Goal: Task Accomplishment & Management: Complete application form

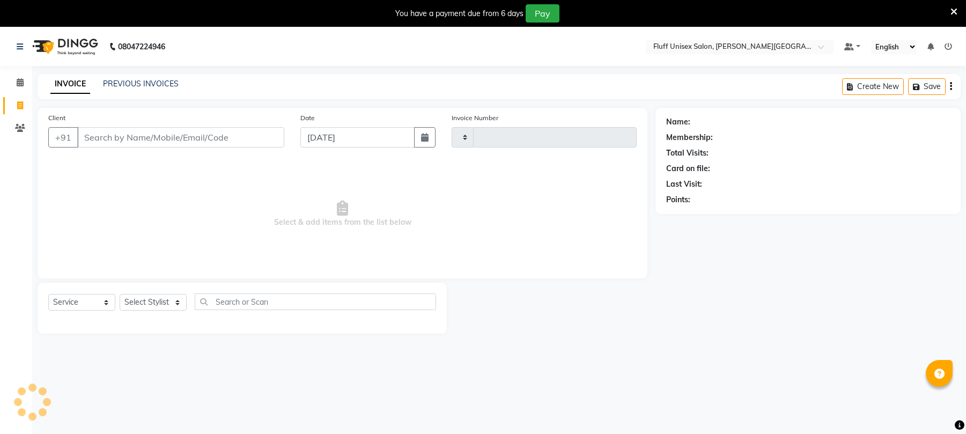
select select "service"
type input "2245"
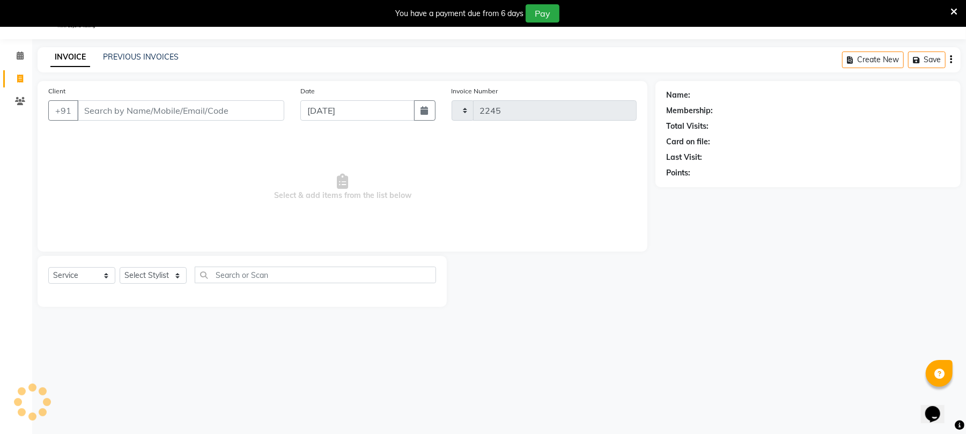
type input "y"
select select "32"
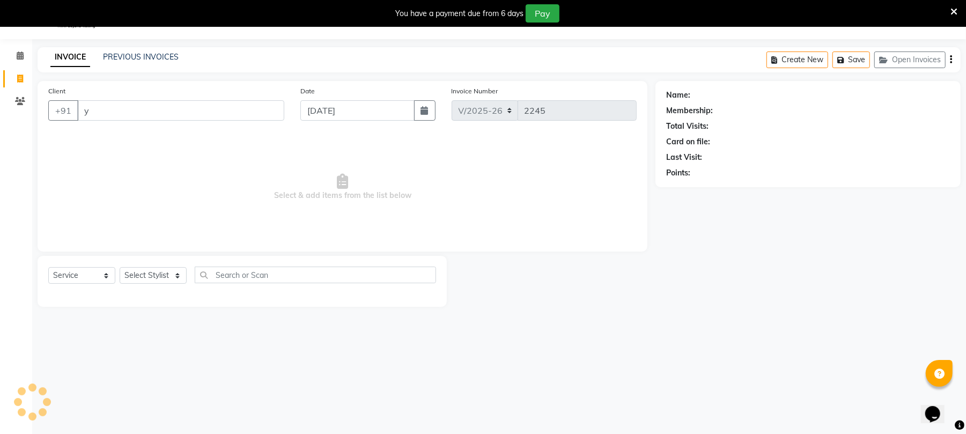
scroll to position [27, 0]
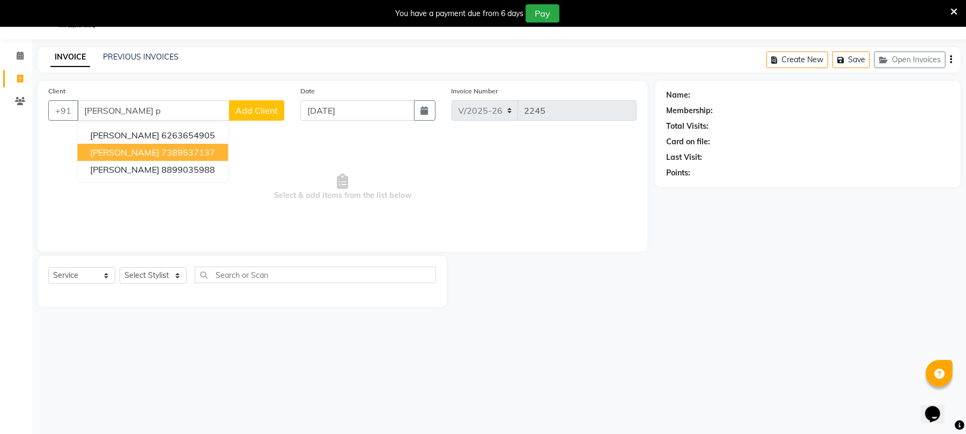
click at [174, 155] on ngb-highlight "7389537137" at bounding box center [188, 152] width 54 height 11
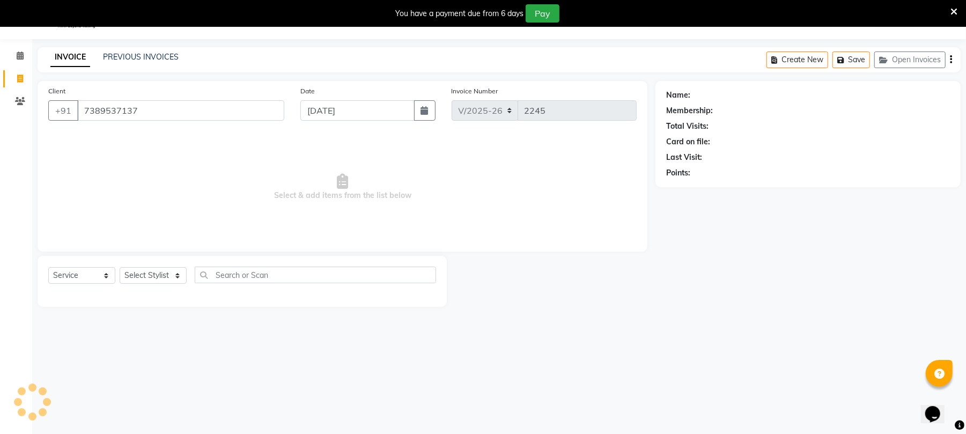
type input "7389537137"
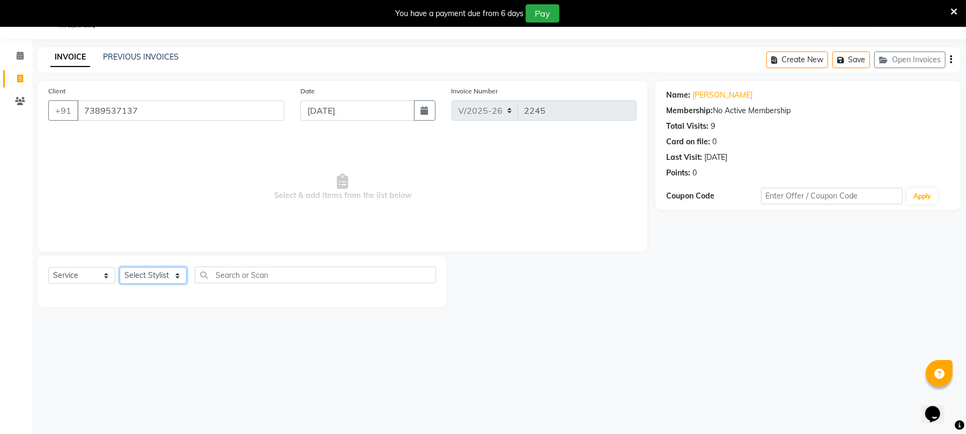
click at [153, 280] on select "Select Stylist Chinu [PERSON_NAME] Reception Rohit" at bounding box center [153, 275] width 67 height 17
select select "39020"
click at [120, 267] on select "Select Stylist Chinu [PERSON_NAME] Reception Rohit" at bounding box center [153, 275] width 67 height 17
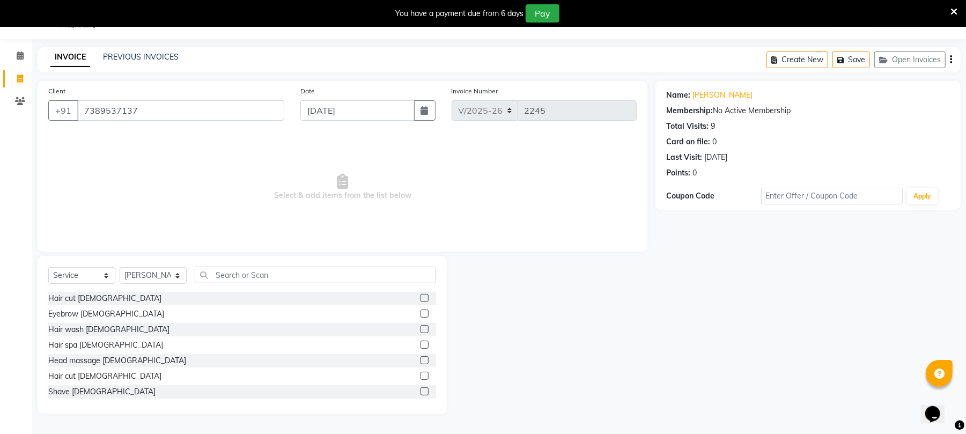
click at [421, 376] on label at bounding box center [425, 376] width 8 height 8
click at [421, 376] on input "checkbox" at bounding box center [424, 376] width 7 height 7
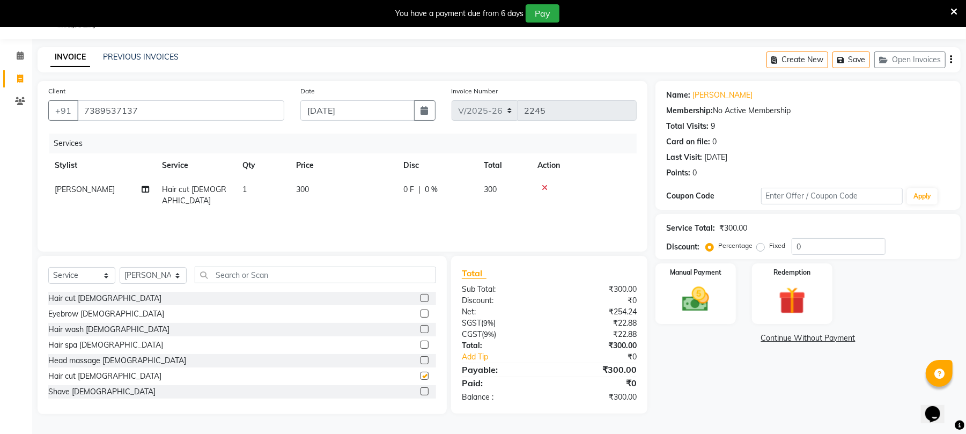
checkbox input "false"
click at [421, 393] on label at bounding box center [425, 391] width 8 height 8
click at [421, 393] on input "checkbox" at bounding box center [424, 391] width 7 height 7
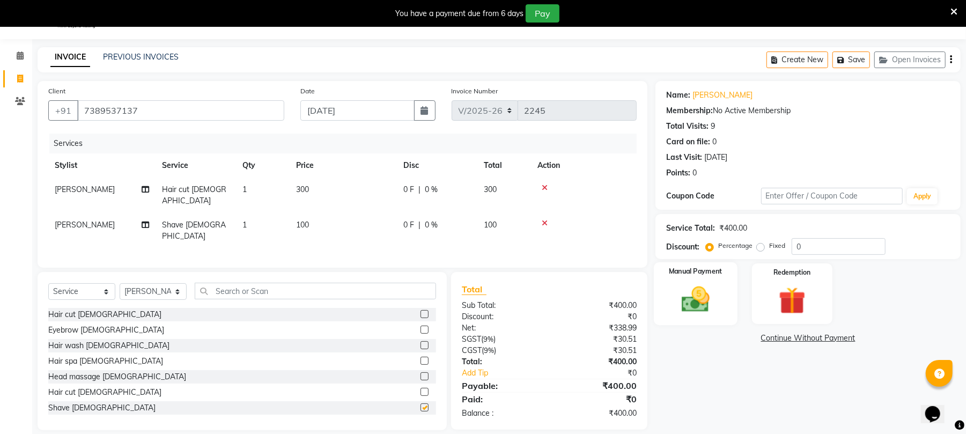
checkbox input "false"
click at [707, 288] on img at bounding box center [696, 299] width 46 height 33
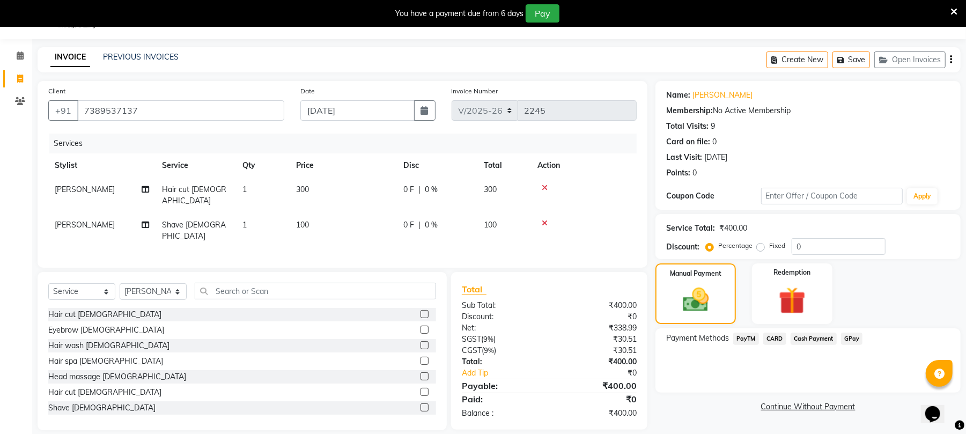
click at [805, 342] on span "Cash Payment" at bounding box center [814, 339] width 46 height 12
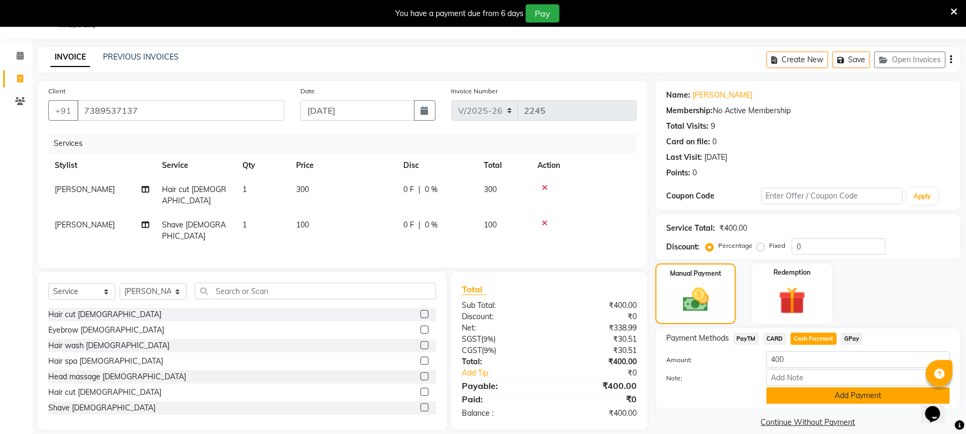
click at [829, 397] on button "Add Payment" at bounding box center [858, 395] width 183 height 17
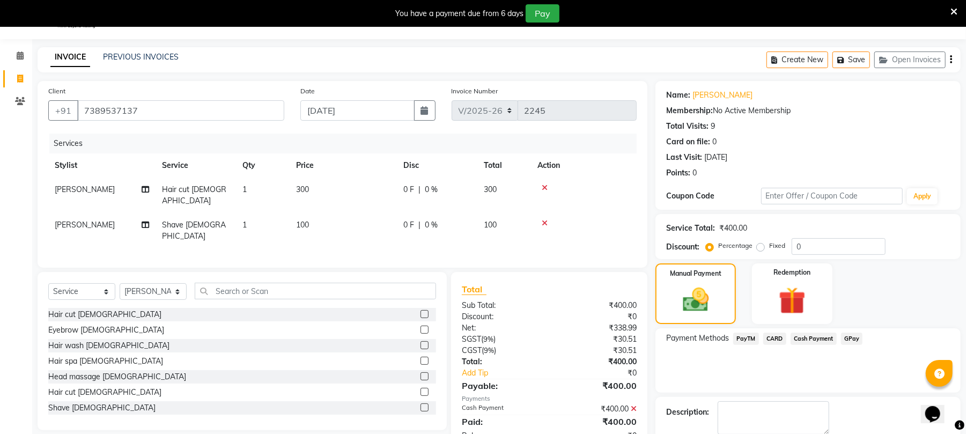
scroll to position [85, 0]
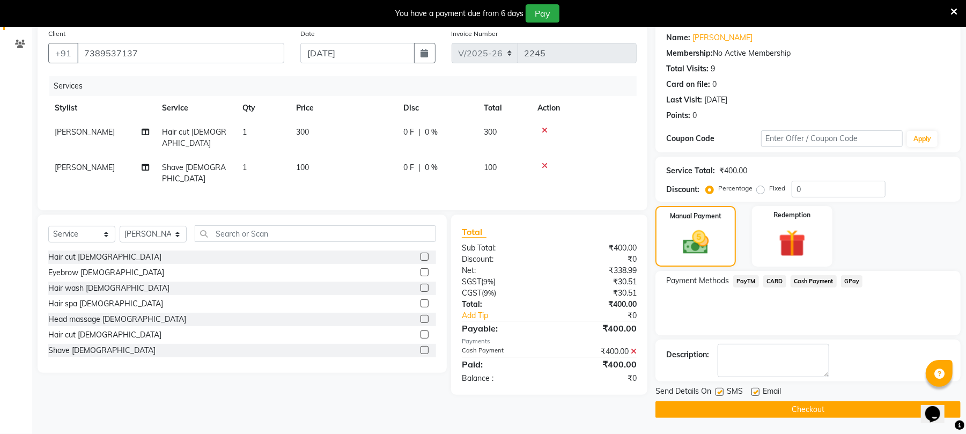
click at [878, 410] on button "Checkout" at bounding box center [808, 409] width 305 height 17
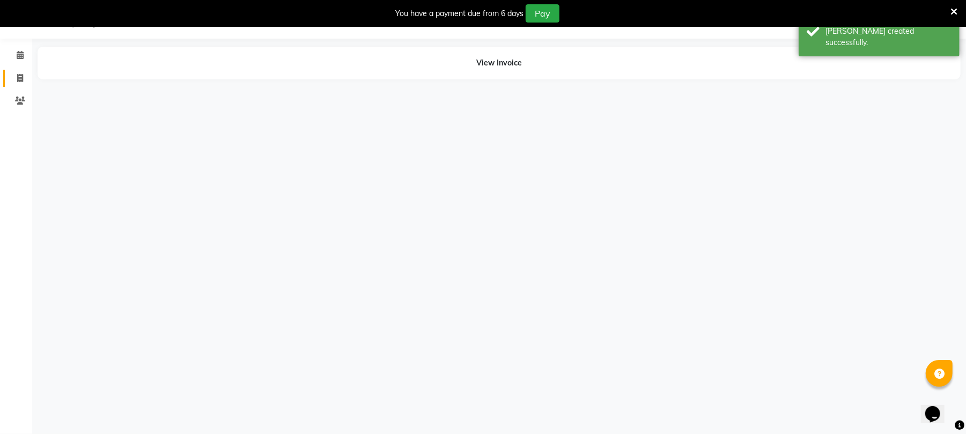
scroll to position [27, 0]
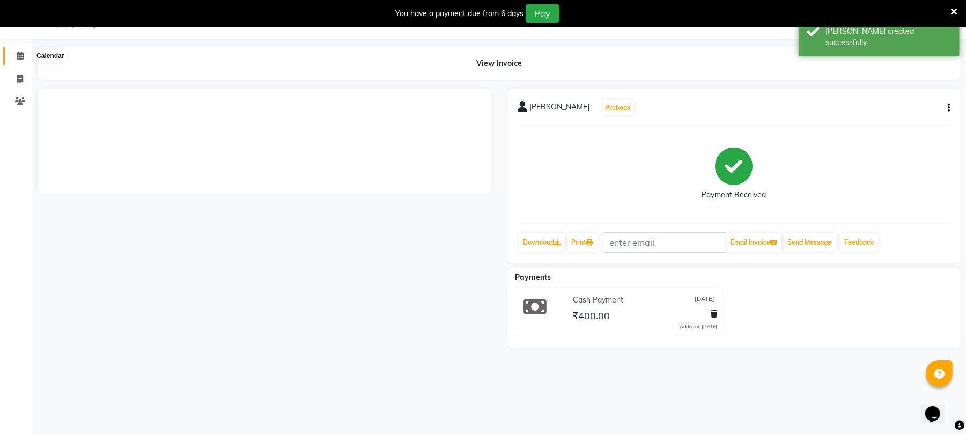
click at [17, 52] on icon at bounding box center [20, 56] width 7 height 8
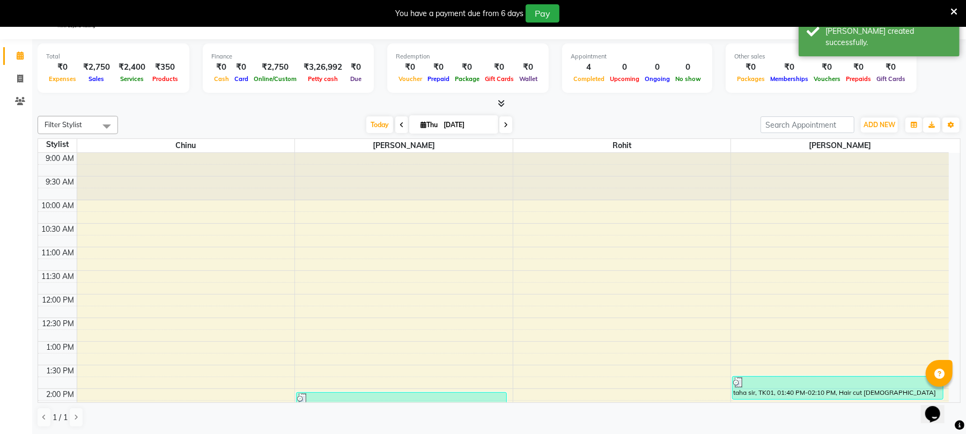
drag, startPoint x: 949, startPoint y: 220, endPoint x: 953, endPoint y: 245, distance: 25.0
click at [953, 245] on div "9:00 AM 9:30 AM 10:00 AM 10:30 AM 11:00 AM 11:30 AM 12:00 PM 12:30 PM 1:00 PM 1…" at bounding box center [499, 277] width 922 height 249
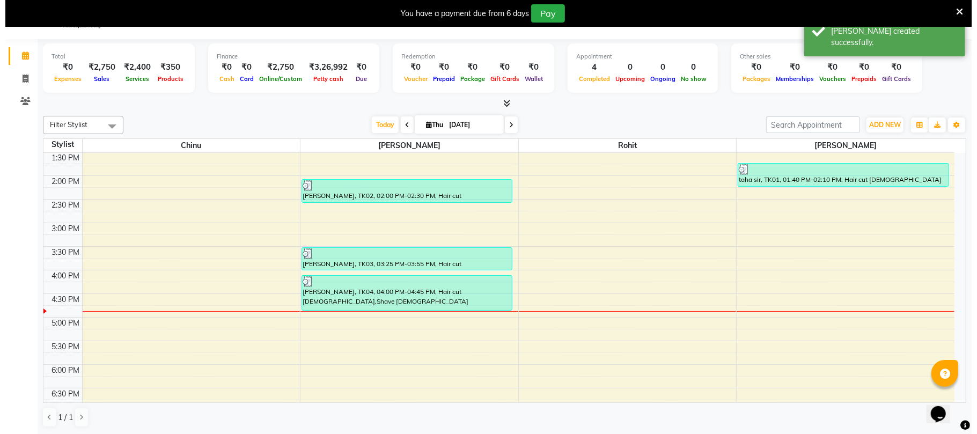
scroll to position [218, 0]
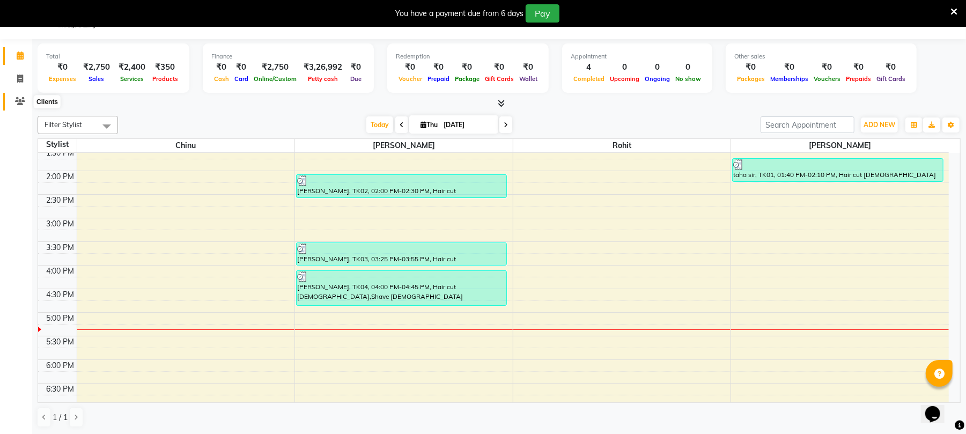
click at [23, 104] on icon at bounding box center [20, 101] width 10 height 8
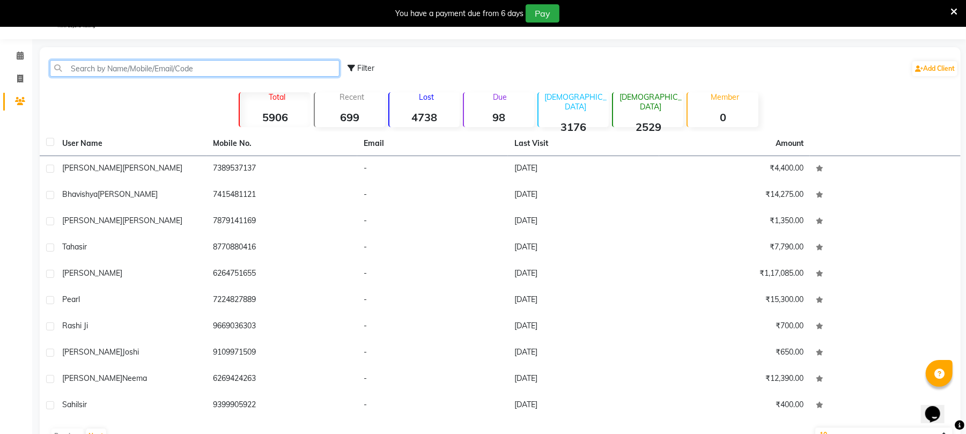
click at [142, 70] on input "text" at bounding box center [195, 68] width 290 height 17
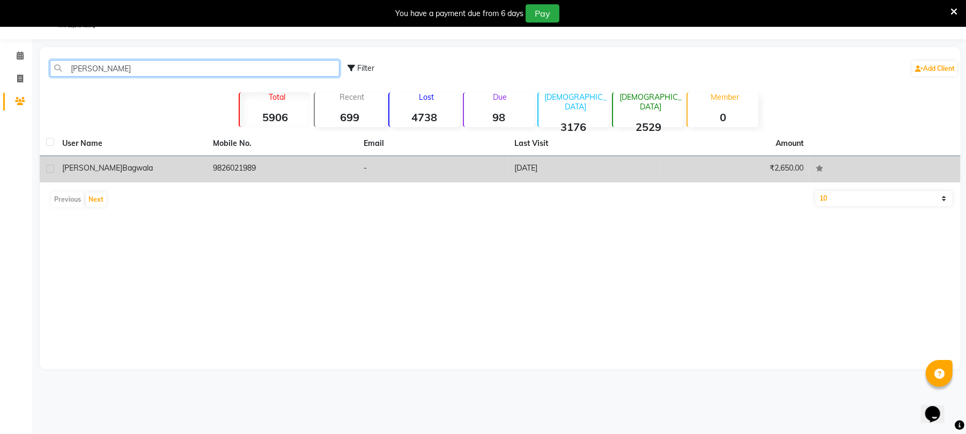
type input "[PERSON_NAME]"
click at [285, 168] on td "9826021989" at bounding box center [282, 169] width 151 height 26
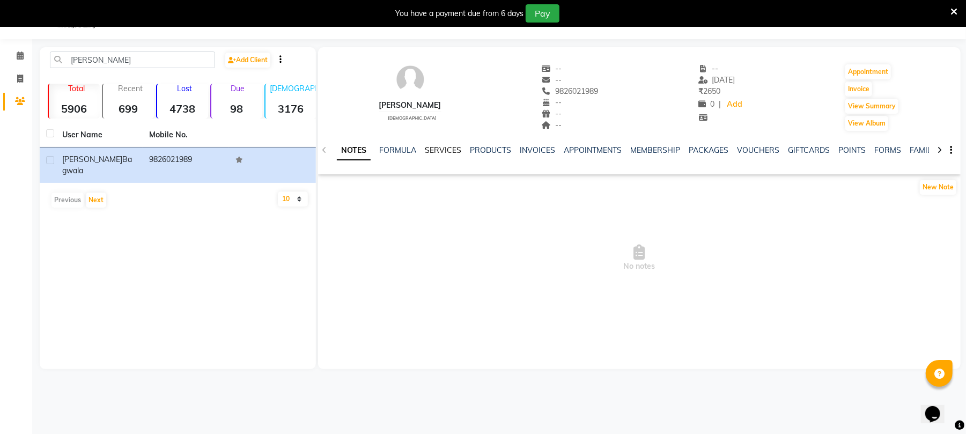
click at [458, 149] on link "SERVICES" at bounding box center [443, 150] width 36 height 10
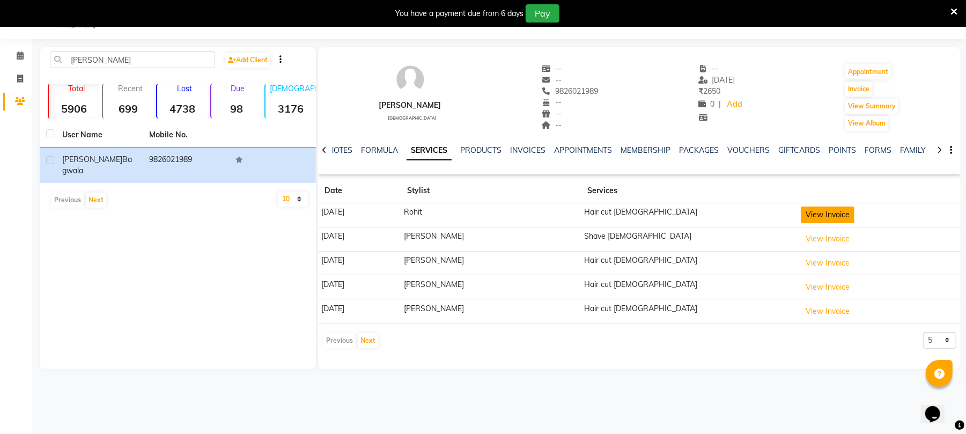
click at [801, 211] on button "View Invoice" at bounding box center [828, 215] width 54 height 17
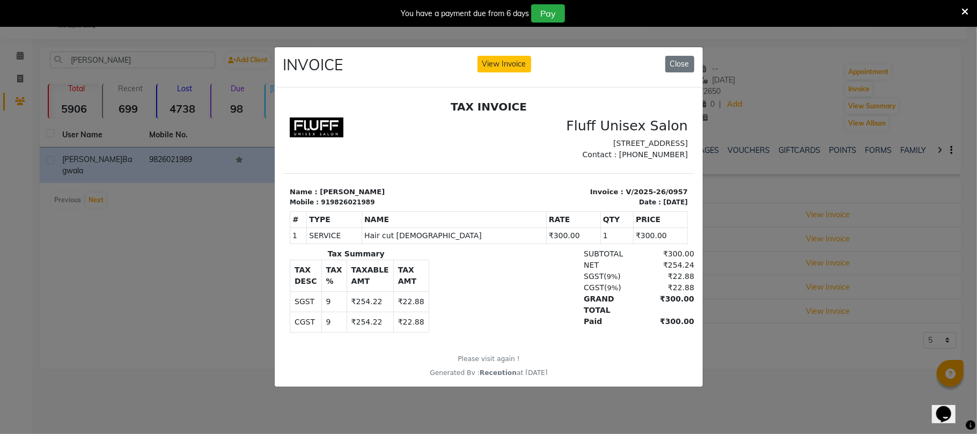
click at [801, 316] on ngb-modal-window "INVOICE View Invoice Close" at bounding box center [488, 217] width 977 height 434
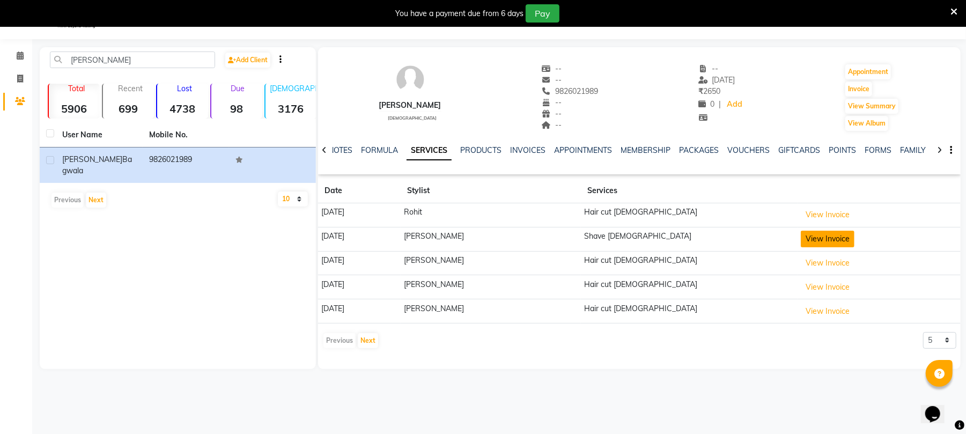
click at [805, 234] on button "View Invoice" at bounding box center [828, 239] width 54 height 17
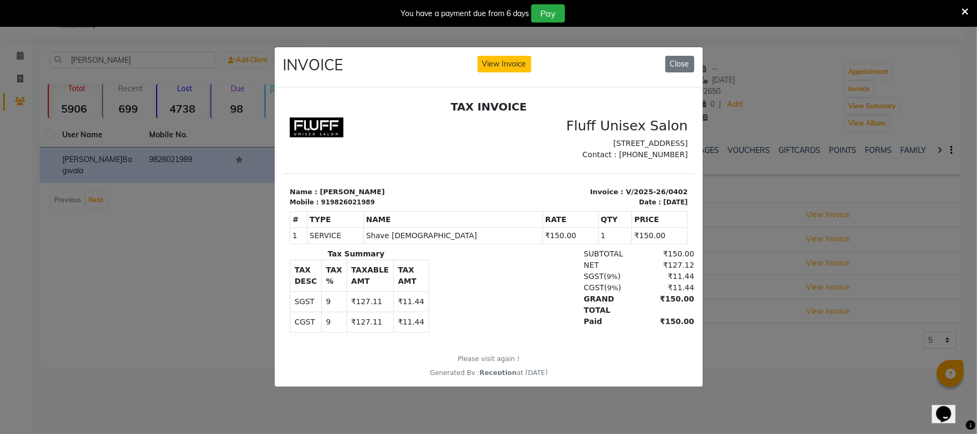
click at [790, 273] on ngb-modal-window "INVOICE View Invoice Close" at bounding box center [488, 217] width 977 height 434
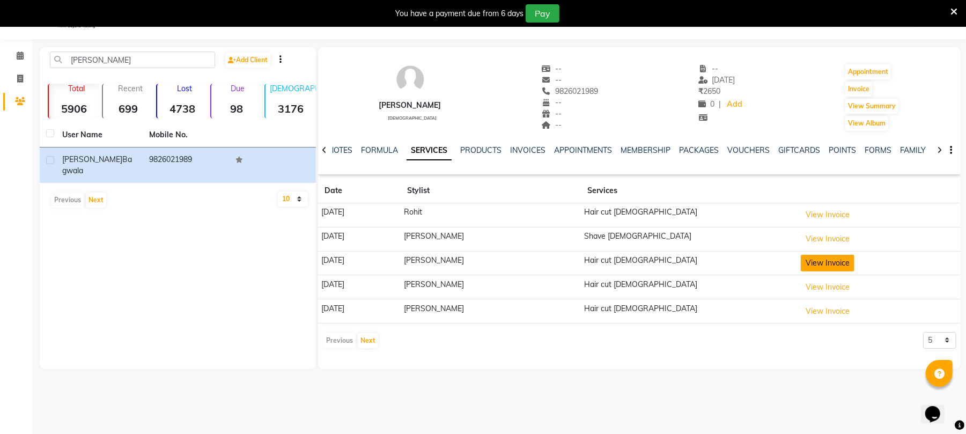
click at [801, 268] on button "View Invoice" at bounding box center [828, 263] width 54 height 17
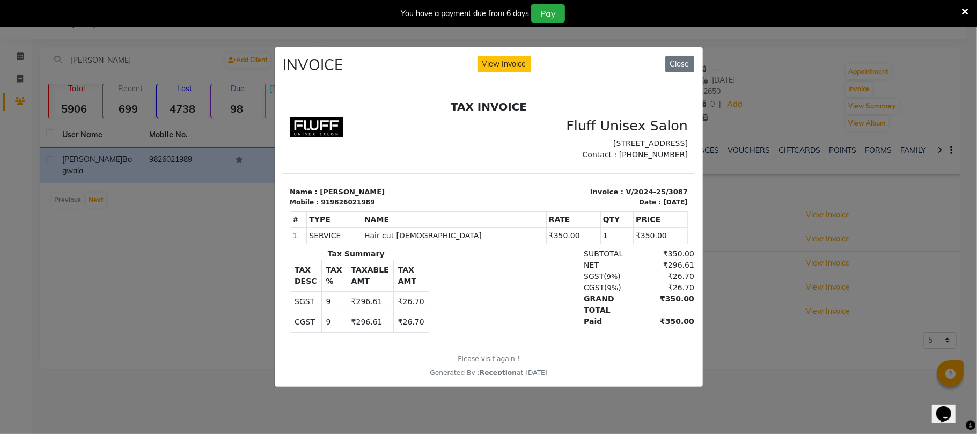
click at [782, 296] on ngb-modal-window "INVOICE View Invoice Close" at bounding box center [488, 217] width 977 height 434
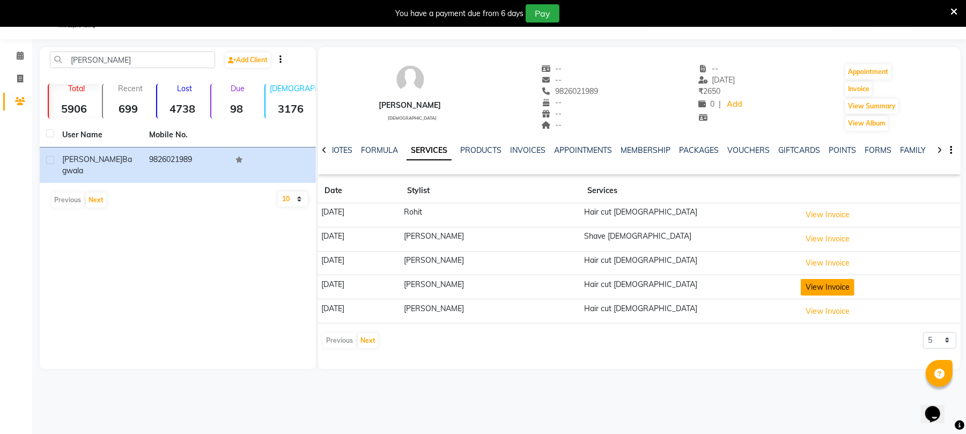
click at [803, 290] on button "View Invoice" at bounding box center [828, 287] width 54 height 17
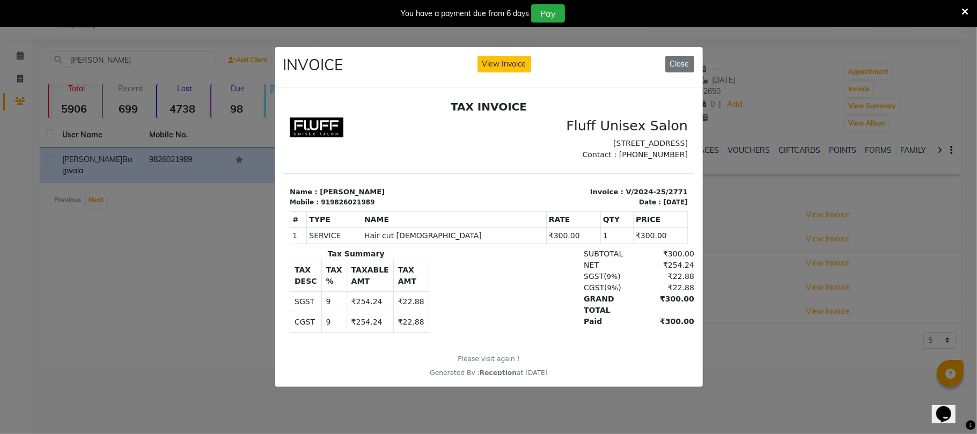
click at [797, 326] on ngb-modal-window "INVOICE View Invoice Close" at bounding box center [488, 217] width 977 height 434
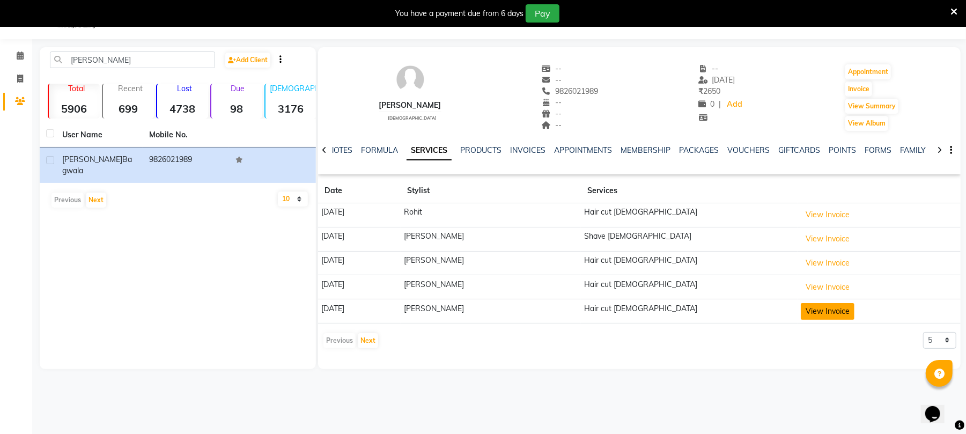
click at [801, 307] on button "View Invoice" at bounding box center [828, 311] width 54 height 17
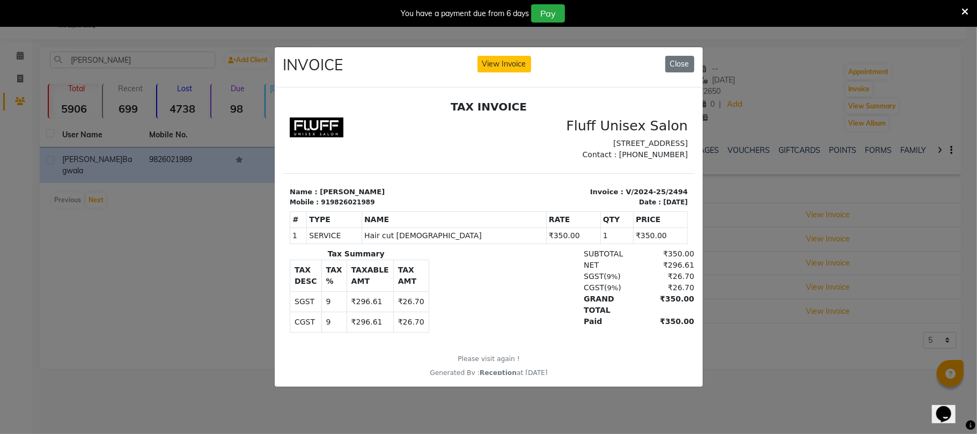
click at [771, 369] on ngb-modal-window "INVOICE View Invoice Close" at bounding box center [488, 217] width 977 height 434
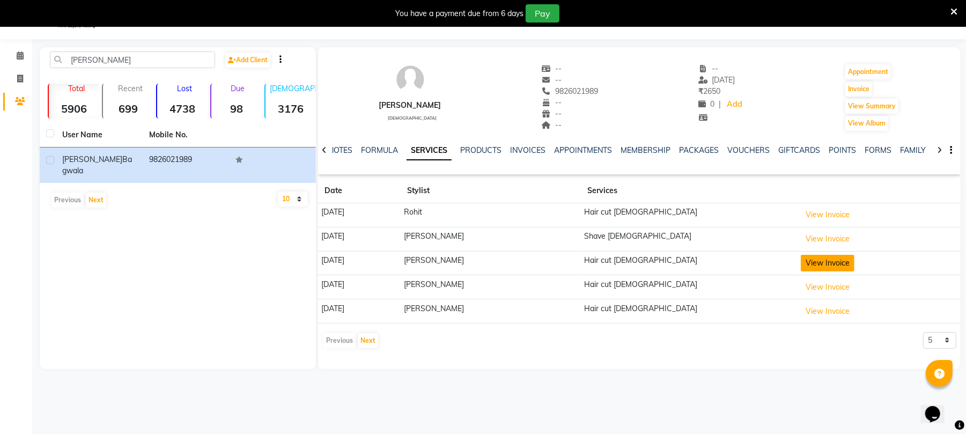
click at [801, 255] on button "View Invoice" at bounding box center [828, 263] width 54 height 17
click at [801, 256] on button "View Invoice" at bounding box center [828, 263] width 54 height 17
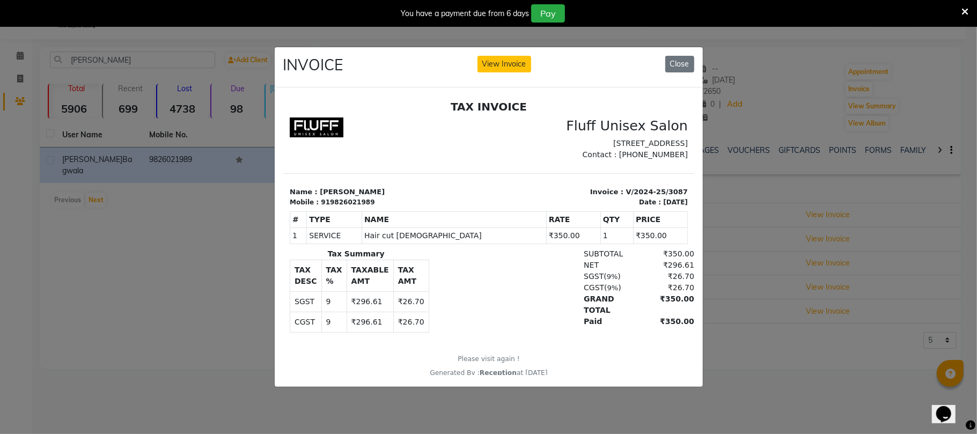
click at [123, 213] on ngb-modal-window "INVOICE View Invoice Close" at bounding box center [488, 217] width 977 height 434
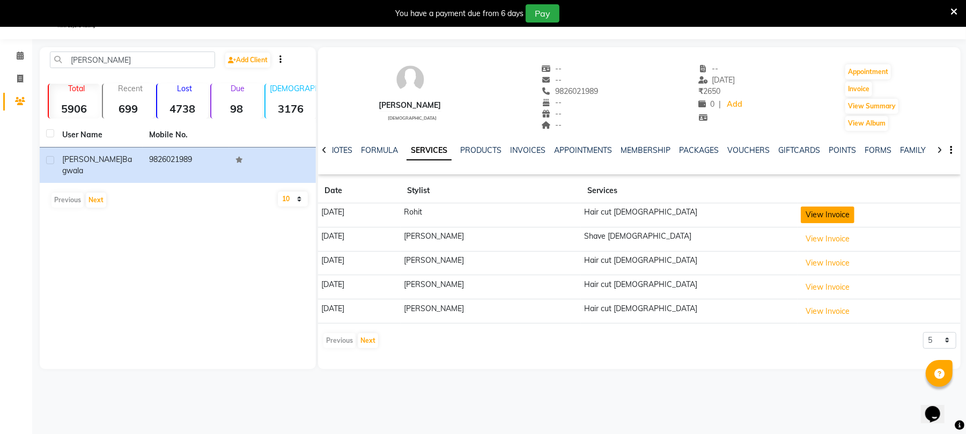
click at [801, 213] on button "View Invoice" at bounding box center [828, 215] width 54 height 17
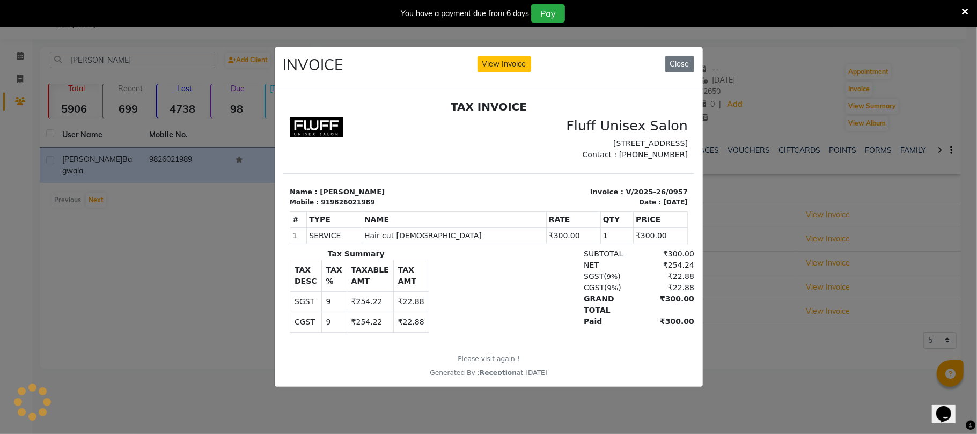
click at [790, 313] on ngb-modal-window "INVOICE View Invoice Close" at bounding box center [488, 217] width 977 height 434
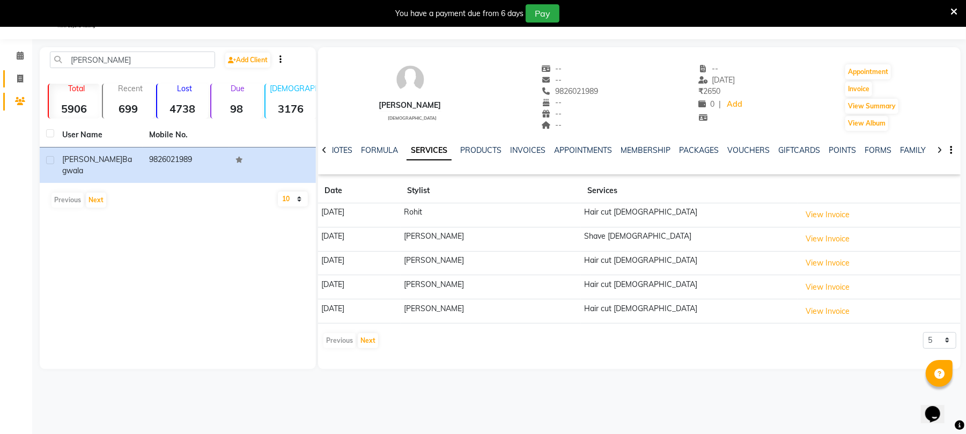
click at [9, 73] on link "Invoice" at bounding box center [16, 79] width 26 height 18
select select "service"
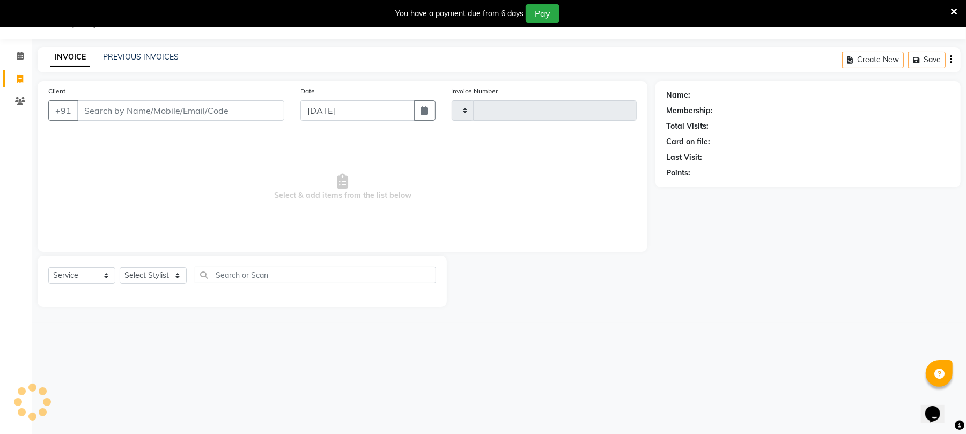
type input "2246"
select select "32"
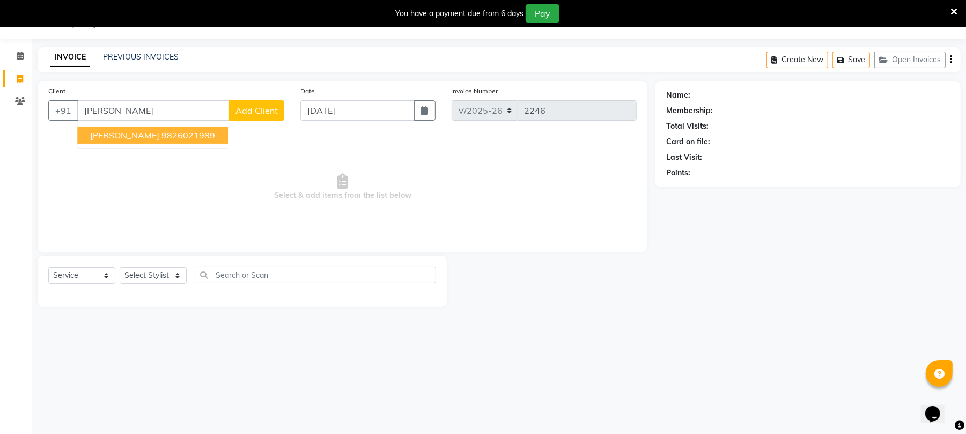
click at [148, 127] on button "[PERSON_NAME] 9826021989" at bounding box center [152, 135] width 151 height 17
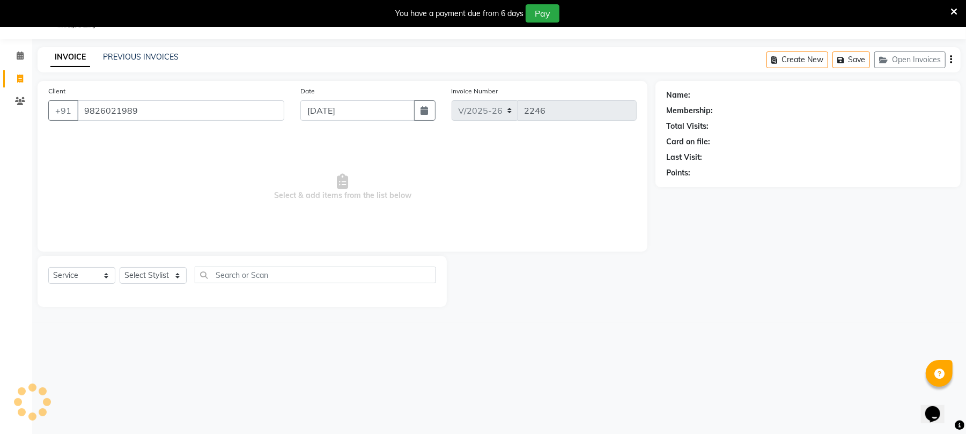
type input "9826021989"
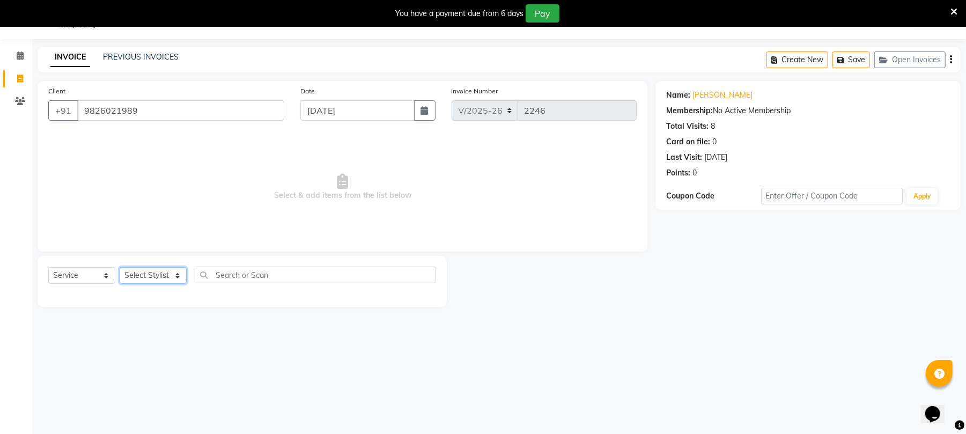
drag, startPoint x: 160, startPoint y: 267, endPoint x: 155, endPoint y: 280, distance: 14.3
click at [160, 267] on select "Select Stylist Chinu [PERSON_NAME] Reception Rohit" at bounding box center [153, 275] width 67 height 17
click at [120, 267] on select "Select Stylist Chinu [PERSON_NAME] Reception Rohit" at bounding box center [153, 275] width 67 height 17
drag, startPoint x: 155, startPoint y: 274, endPoint x: 155, endPoint y: 283, distance: 9.7
click at [155, 274] on select "Select Stylist Chinu [PERSON_NAME] Reception Rohit" at bounding box center [153, 275] width 67 height 17
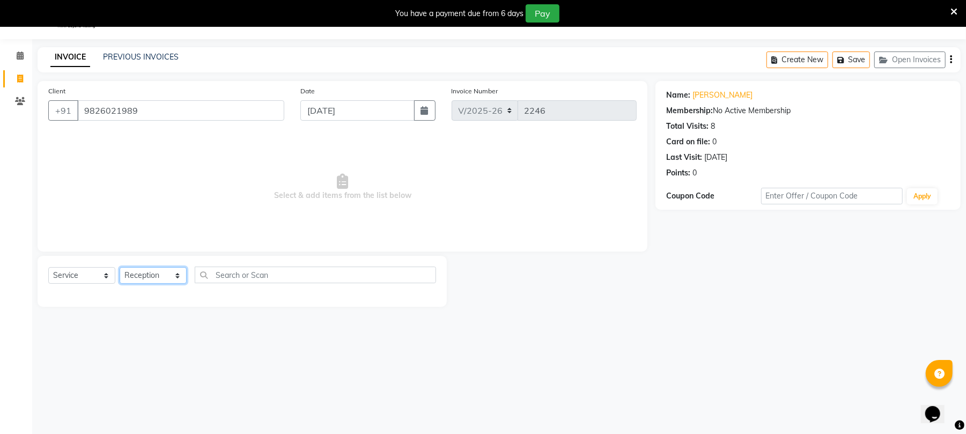
select select "39020"
click at [120, 267] on select "Select Stylist Chinu [PERSON_NAME] Reception Rohit" at bounding box center [153, 275] width 67 height 17
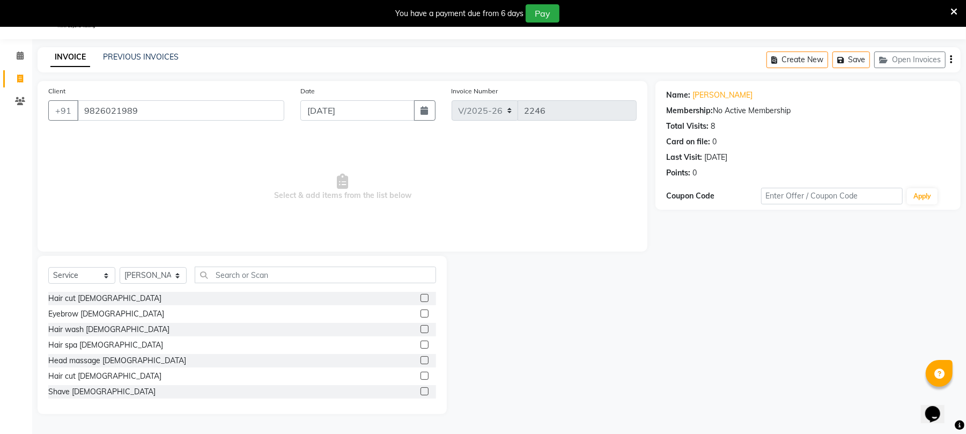
click at [421, 374] on label at bounding box center [425, 376] width 8 height 8
click at [421, 374] on input "checkbox" at bounding box center [424, 376] width 7 height 7
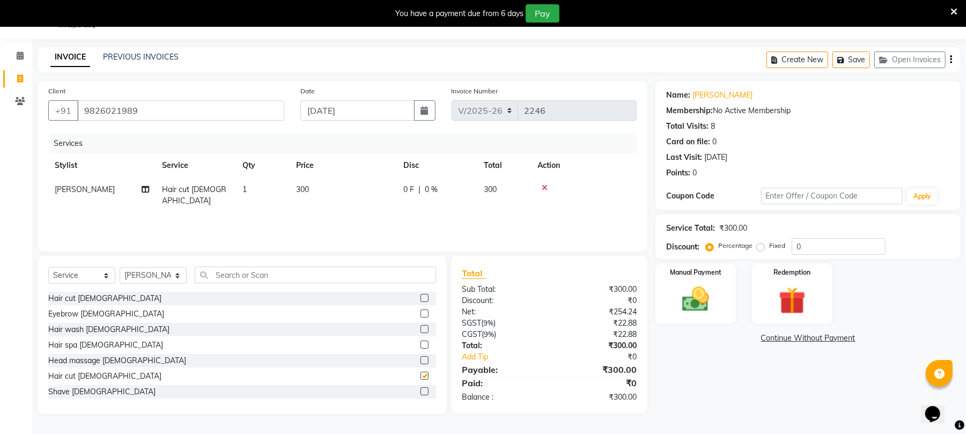
checkbox input "false"
click at [421, 388] on label at bounding box center [425, 391] width 8 height 8
click at [421, 388] on input "checkbox" at bounding box center [424, 391] width 7 height 7
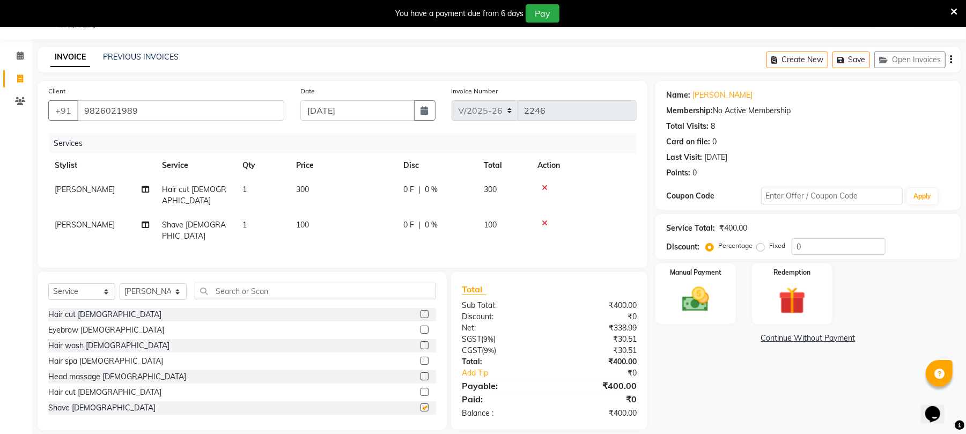
checkbox input "false"
click at [733, 286] on div "Manual Payment" at bounding box center [696, 293] width 84 height 63
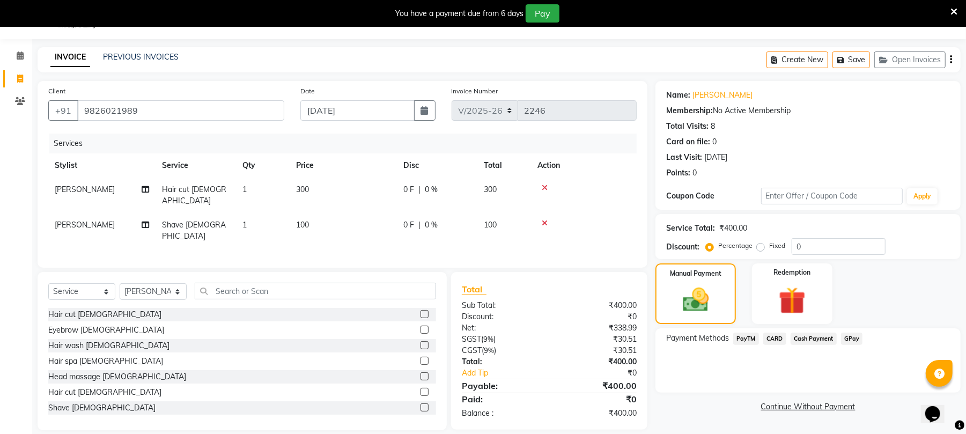
click at [820, 325] on div "Name: [PERSON_NAME] Membership: No Active Membership Total Visits: 8 Card on fi…" at bounding box center [812, 255] width 313 height 349
click at [830, 331] on div "Payment Methods PayTM CARD Cash Payment GPay" at bounding box center [808, 360] width 305 height 64
click at [830, 341] on span "Cash Payment" at bounding box center [814, 339] width 46 height 12
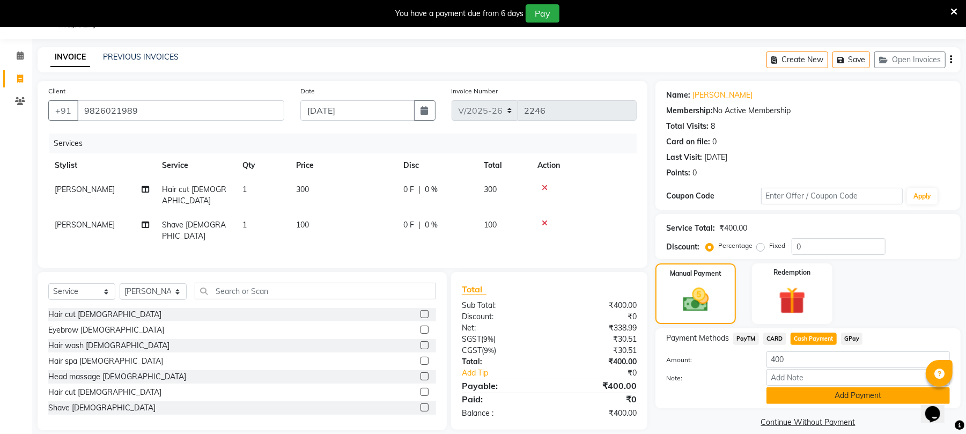
click at [864, 398] on button "Add Payment" at bounding box center [858, 395] width 183 height 17
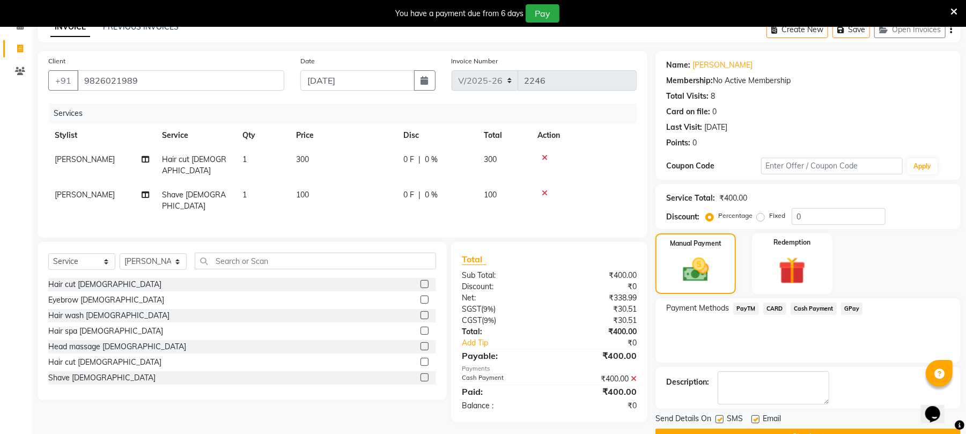
scroll to position [85, 0]
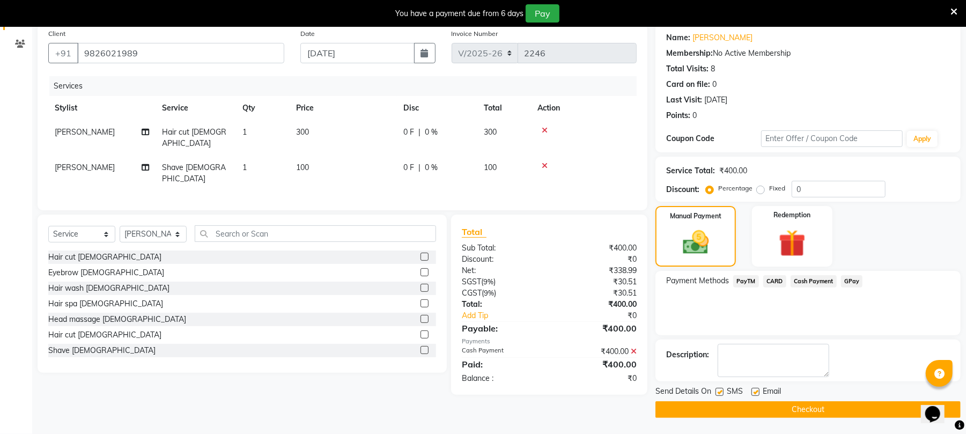
click at [816, 409] on button "Checkout" at bounding box center [808, 409] width 305 height 17
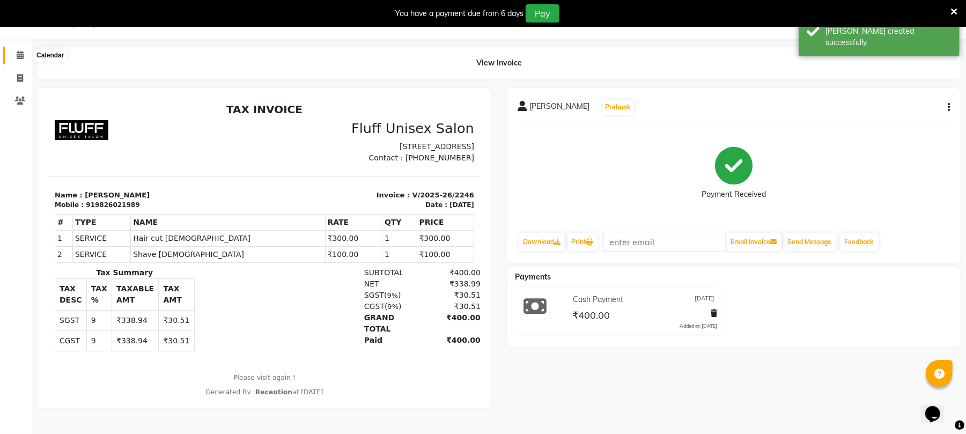
click at [11, 49] on span at bounding box center [20, 55] width 19 height 12
